Goal: Find specific page/section: Find specific page/section

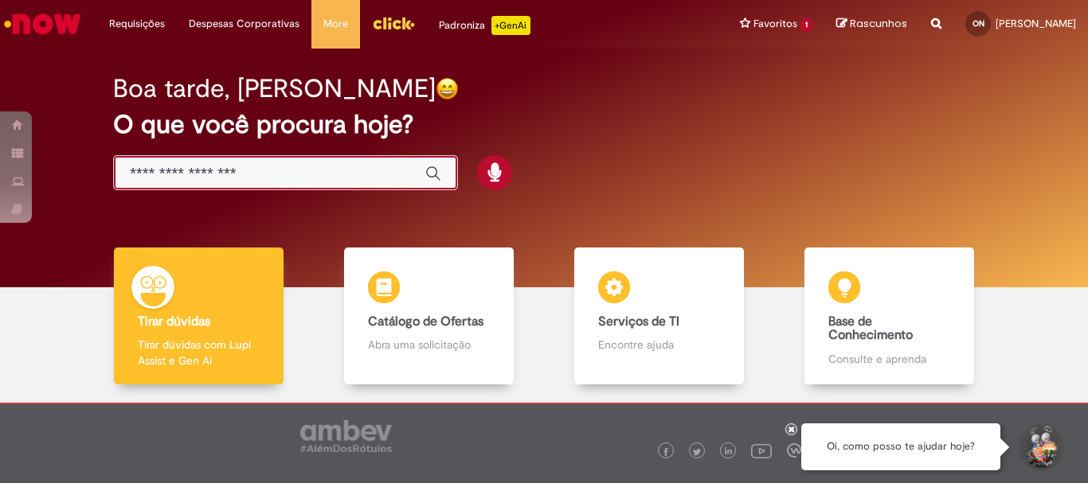
click at [328, 169] on input "Basta digitar aqui" at bounding box center [270, 174] width 280 height 18
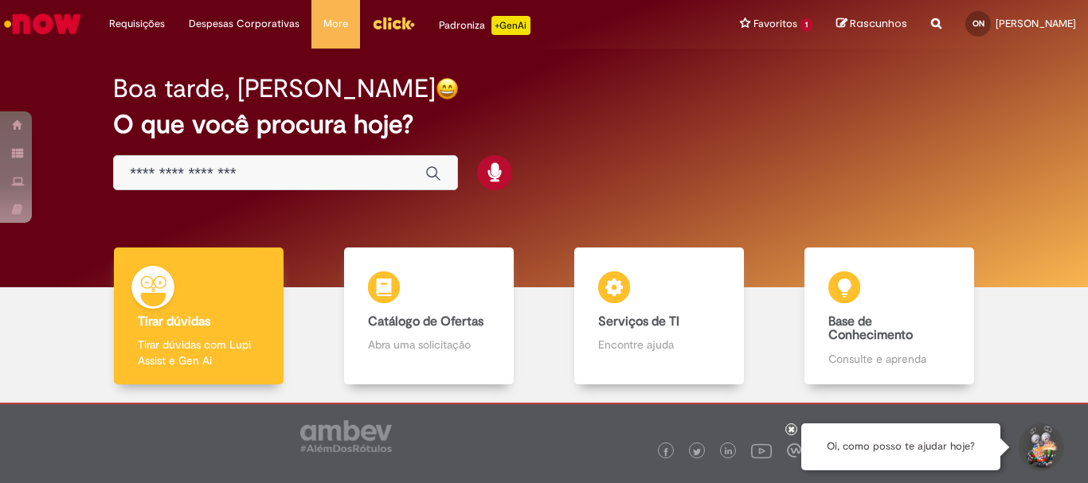
click at [466, 22] on div "Padroniza +GenAi" at bounding box center [485, 25] width 92 height 19
click at [292, 178] on input "Basta digitar aqui" at bounding box center [270, 174] width 280 height 18
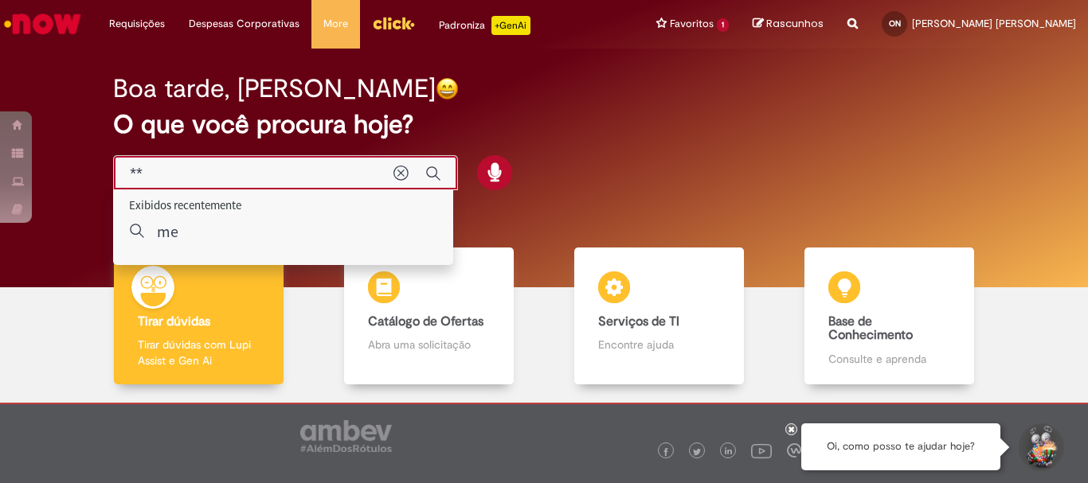
type input "***"
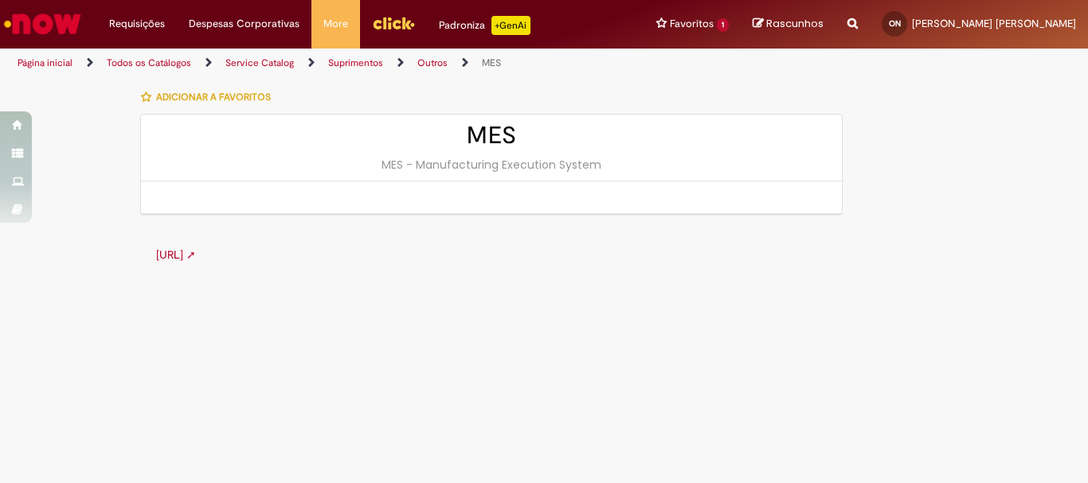
click at [952, 174] on div "Adicionar a Favoritos MES MES - Manufacturing Execution System [URL] ➚" at bounding box center [544, 179] width 932 height 198
click at [948, 175] on div "Adicionar a Favoritos MES MES - Manufacturing Execution System [URL] ➚" at bounding box center [544, 179] width 932 height 198
